Goal: Information Seeking & Learning: Learn about a topic

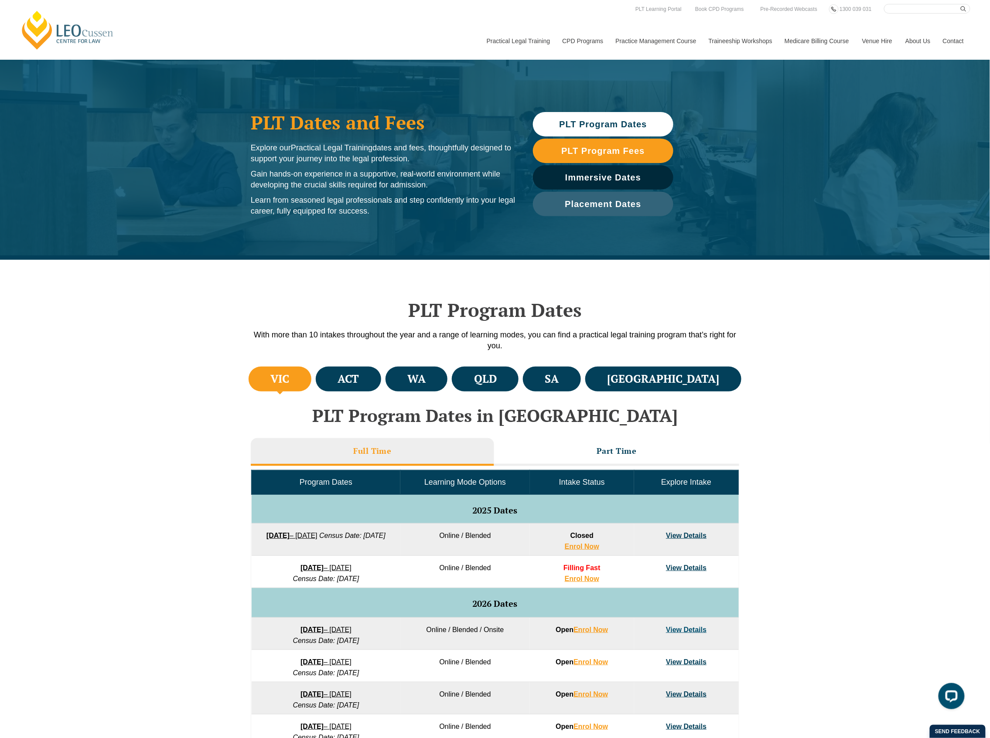
click at [911, 274] on div "PLT Program Dates With more than 10 intakes throughout the year and a range of …" at bounding box center [495, 312] width 990 height 105
click at [852, 513] on div "VIC ACT WA QLD SA NSW PLT Program Dates in Victoria Full Time Part Time Program…" at bounding box center [495, 623] width 990 height 517
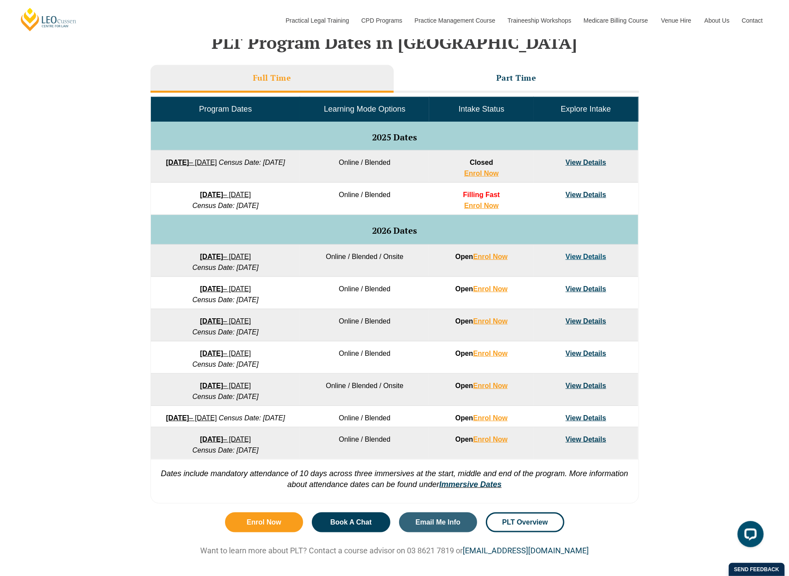
scroll to position [349, 0]
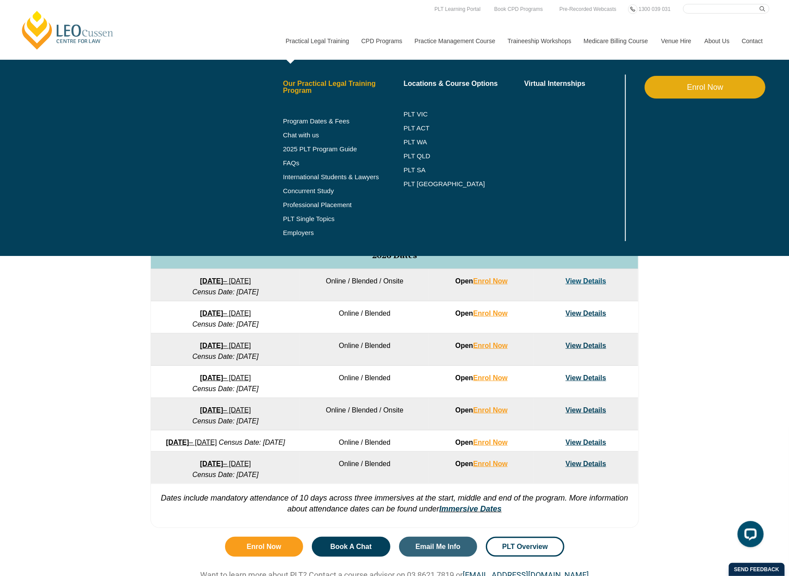
click at [321, 80] on link "Our Practical Legal Training Program" at bounding box center [343, 87] width 121 height 14
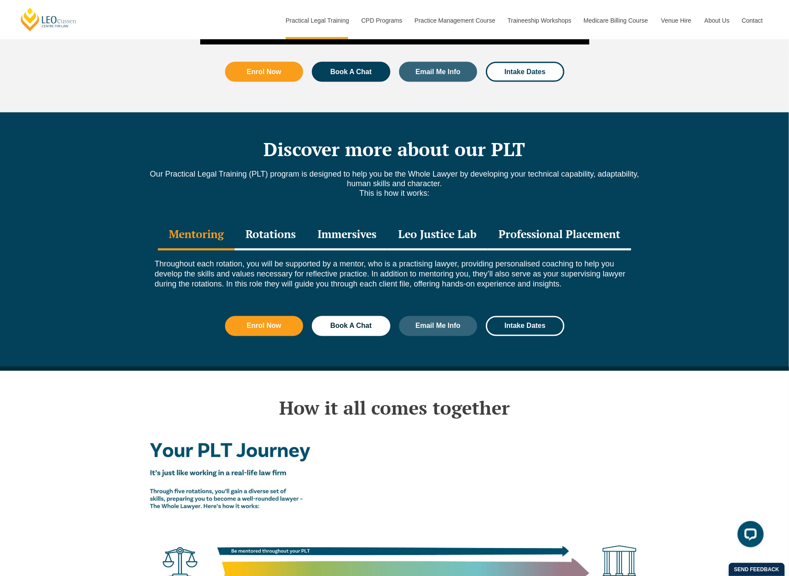
scroll to position [872, 0]
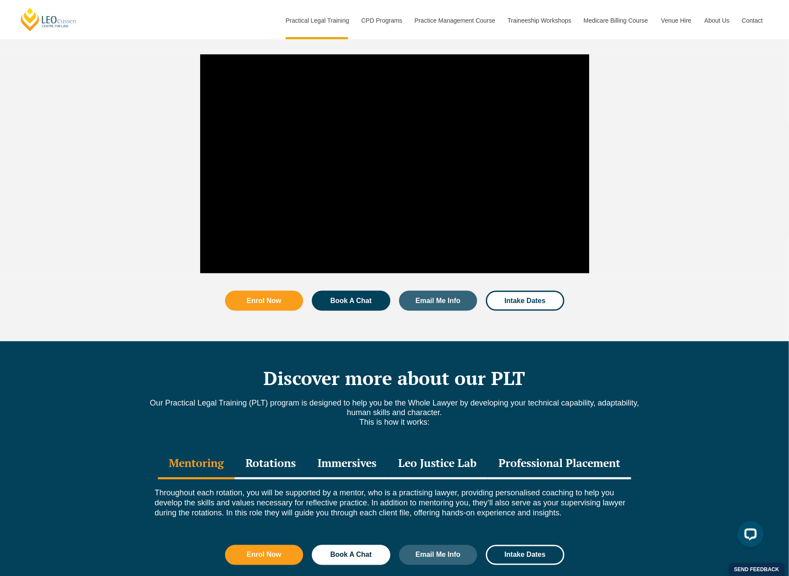
click at [263, 449] on div "Rotations" at bounding box center [271, 464] width 72 height 31
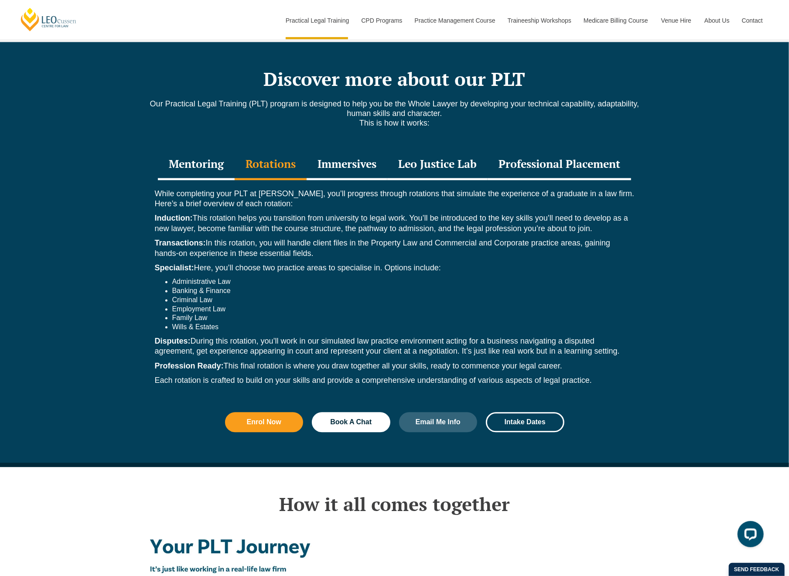
scroll to position [1105, 0]
